Goal: Task Accomplishment & Management: Complete application form

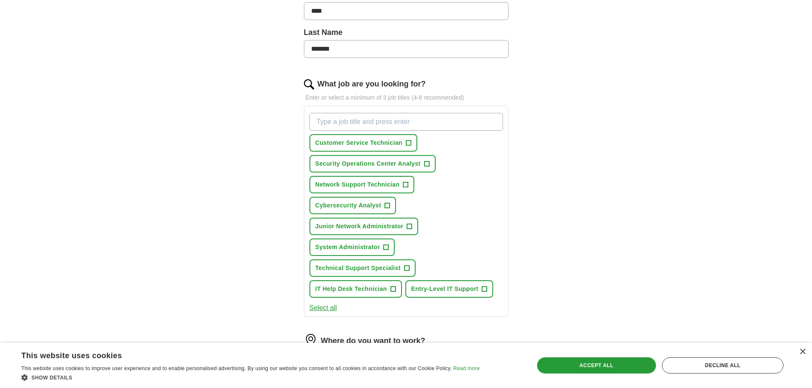
scroll to position [213, 0]
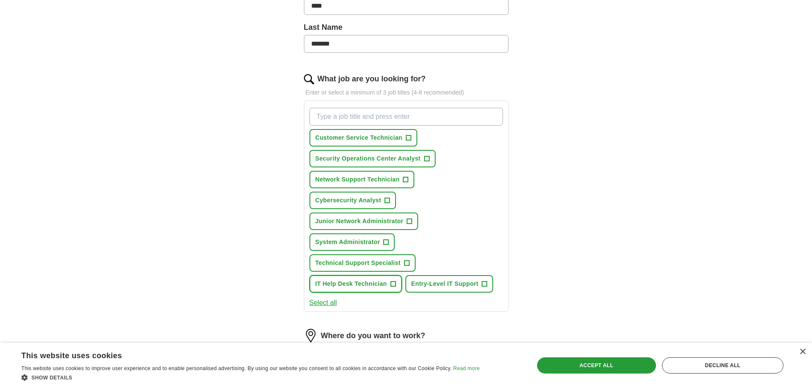
click at [386, 285] on span "IT Help Desk Technician" at bounding box center [351, 283] width 72 height 9
click at [408, 260] on span "+" at bounding box center [406, 263] width 5 height 7
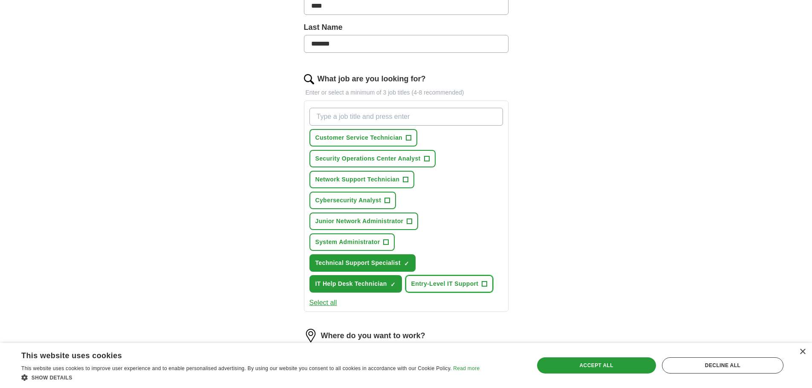
click at [485, 282] on span "+" at bounding box center [484, 284] width 5 height 7
click at [401, 141] on span "Customer Service Technician" at bounding box center [358, 137] width 87 height 9
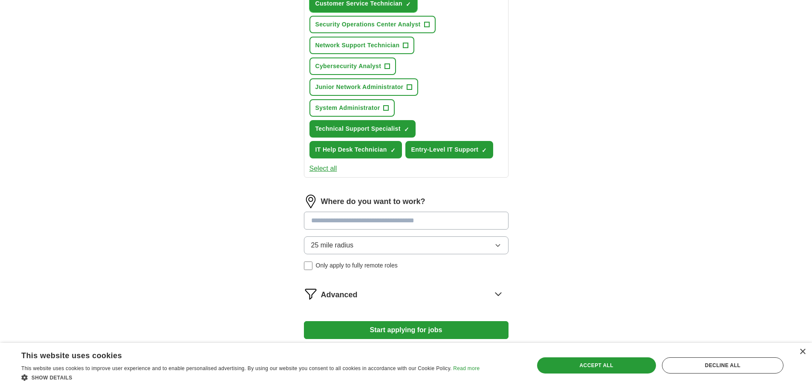
scroll to position [407, 0]
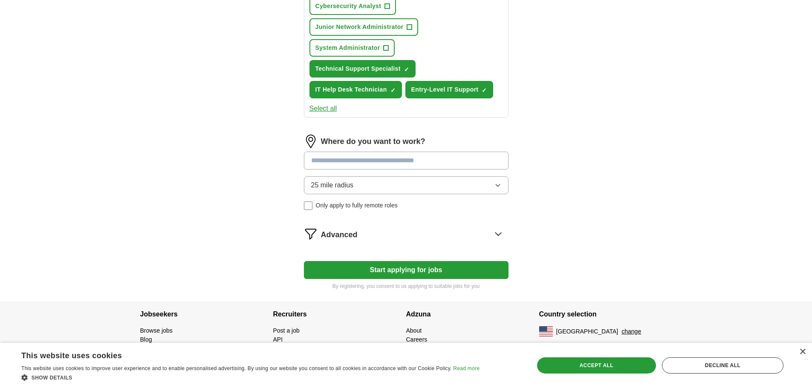
click at [400, 156] on input at bounding box center [406, 161] width 204 height 18
type input "******"
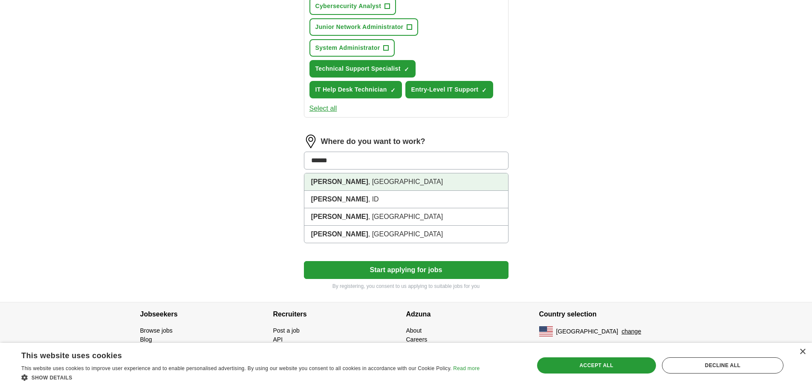
click at [382, 178] on li "[GEOGRAPHIC_DATA] , [GEOGRAPHIC_DATA]" at bounding box center [406, 181] width 204 height 17
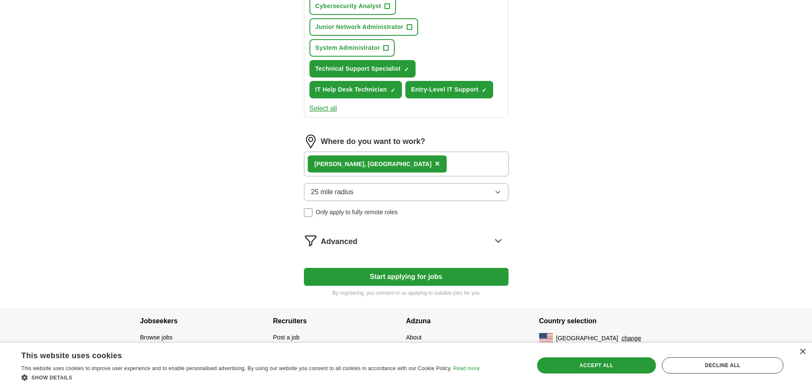
click at [419, 276] on button "Start applying for jobs" at bounding box center [406, 277] width 204 height 18
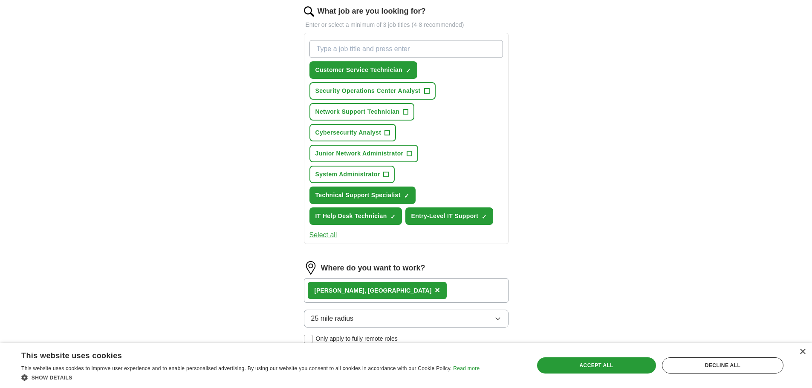
select select "**"
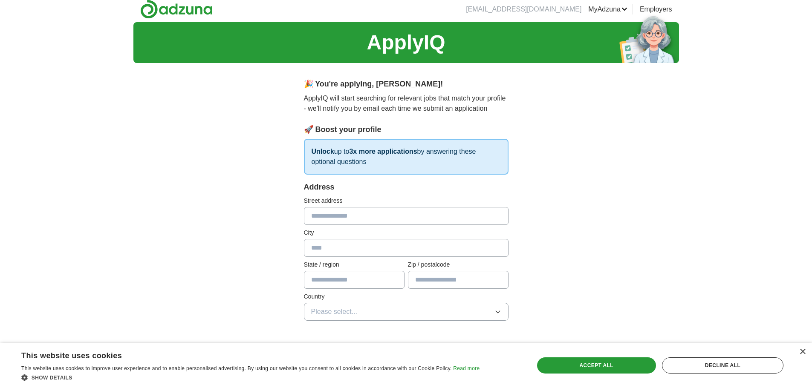
scroll to position [0, 0]
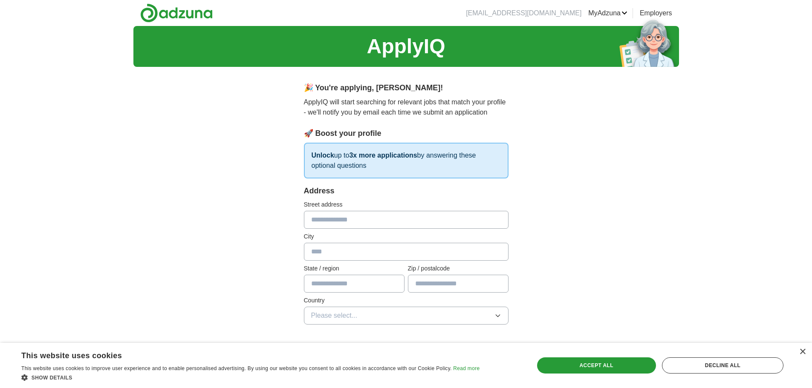
click at [383, 219] on input "text" at bounding box center [406, 220] width 204 height 18
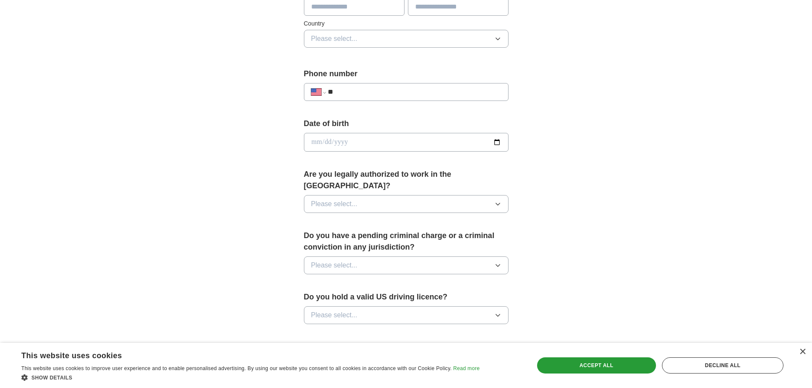
scroll to position [298, 0]
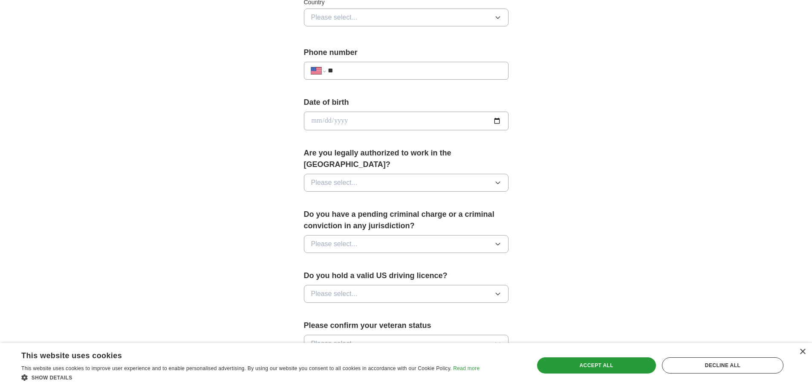
click at [451, 174] on button "Please select..." at bounding box center [406, 183] width 204 height 18
click at [366, 197] on div "Yes" at bounding box center [406, 202] width 190 height 10
click at [406, 235] on button "Please select..." at bounding box center [406, 244] width 204 height 18
click at [367, 276] on div "No" at bounding box center [406, 281] width 190 height 10
click at [435, 285] on button "Please select..." at bounding box center [406, 294] width 204 height 18
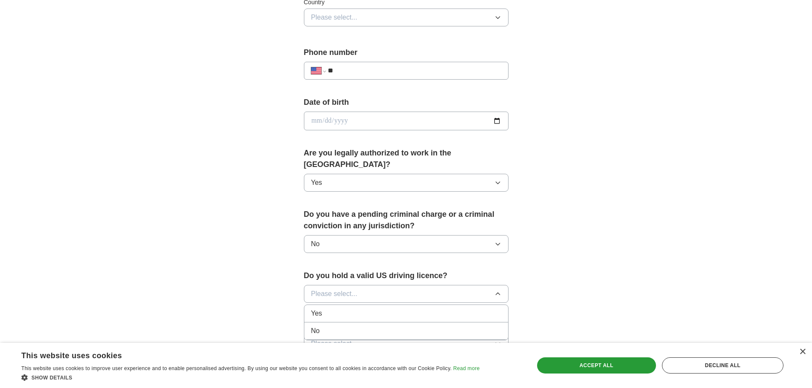
click at [364, 308] on div "Yes" at bounding box center [406, 313] width 190 height 10
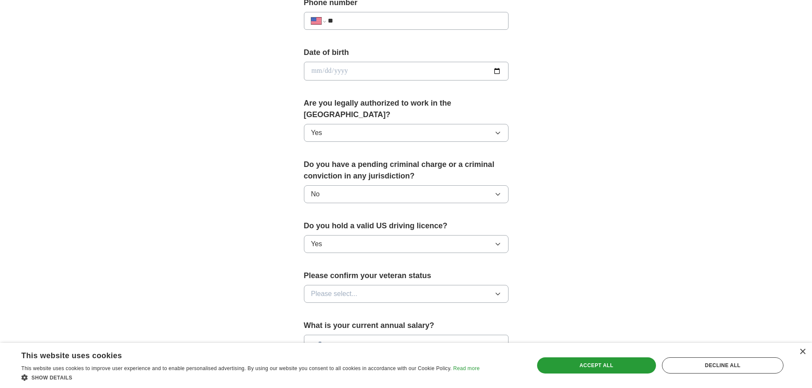
scroll to position [426, 0]
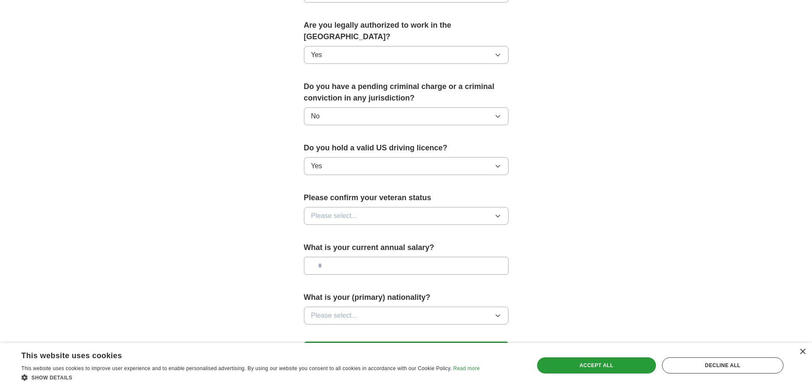
click at [450, 207] on button "Please select..." at bounding box center [406, 216] width 204 height 18
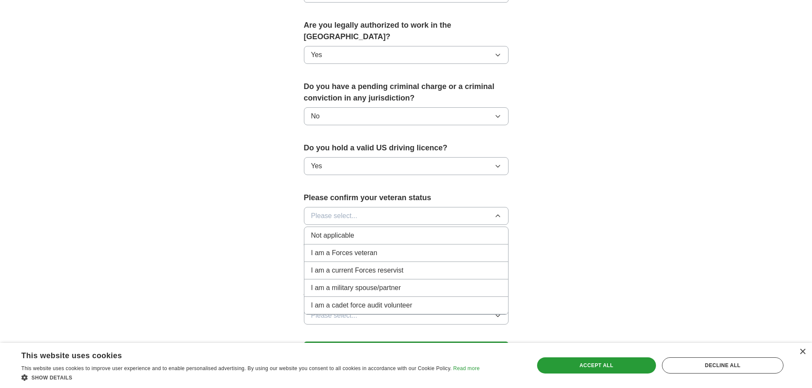
click at [357, 230] on div "Not applicable" at bounding box center [406, 235] width 190 height 10
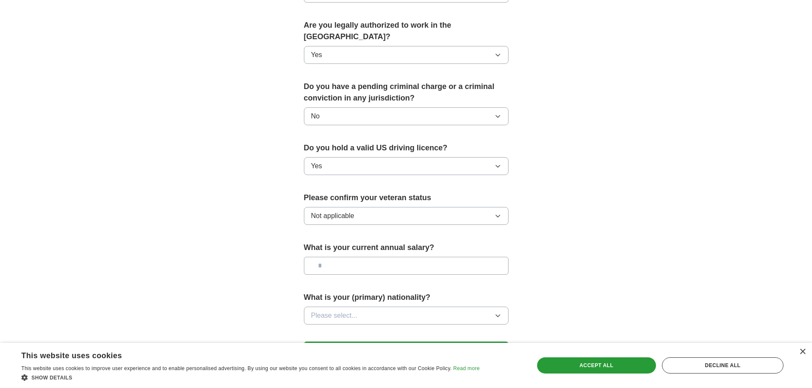
click at [414, 307] on button "Please select..." at bounding box center [406, 316] width 204 height 18
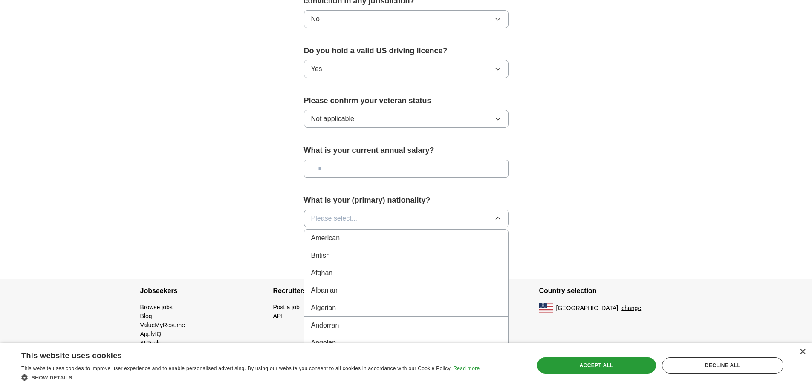
click at [351, 233] on div "American" at bounding box center [406, 238] width 190 height 10
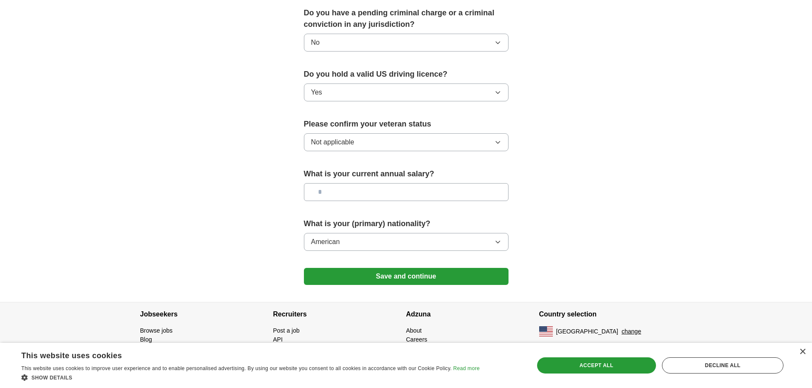
scroll to position [488, 0]
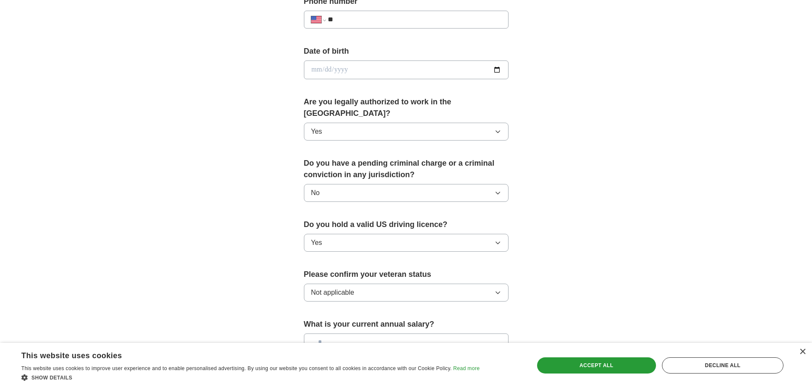
scroll to position [446, 0]
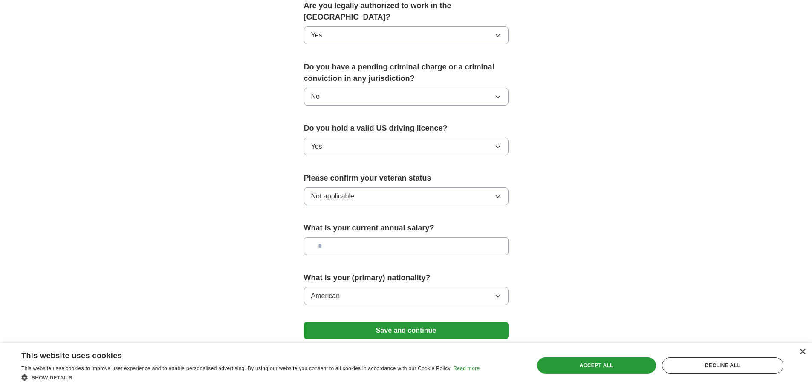
click at [436, 322] on button "Save and continue" at bounding box center [406, 330] width 204 height 17
